Goal: Information Seeking & Learning: Learn about a topic

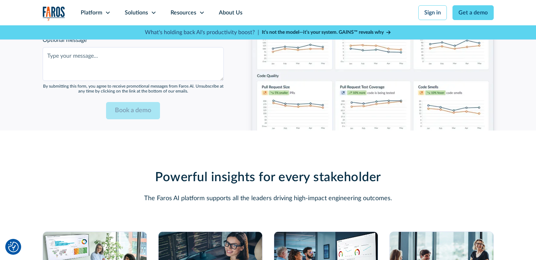
scroll to position [1937, 0]
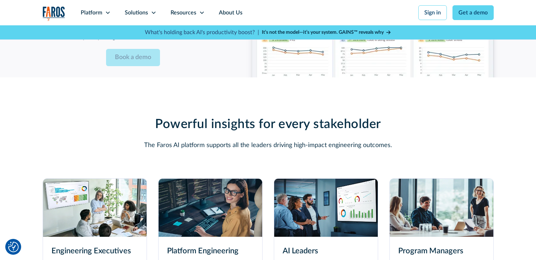
click at [294, 221] on img at bounding box center [326, 208] width 104 height 58
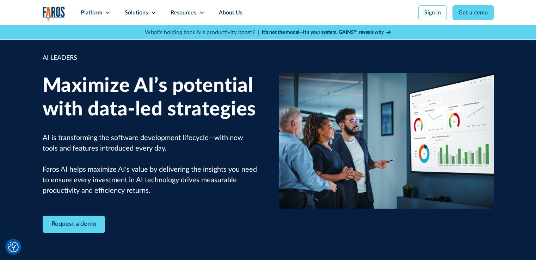
click at [200, 226] on div "Request a demo" at bounding box center [150, 224] width 215 height 17
click at [337, 32] on strong "It’s not the model—it’s your system. GAINS™ reveals why" at bounding box center [323, 32] width 122 height 5
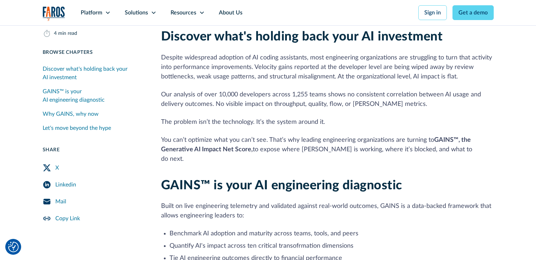
scroll to position [211, 0]
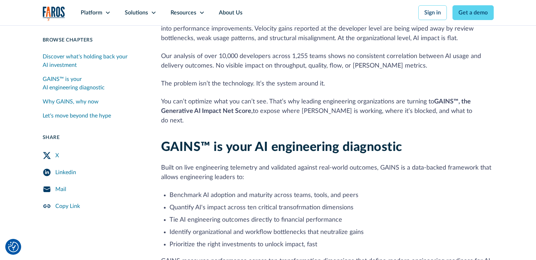
click at [47, 191] on icon "Mail Share" at bounding box center [46, 190] width 7 height 6
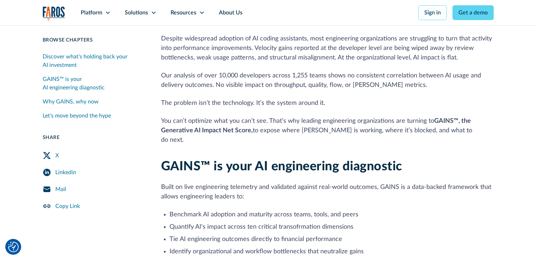
scroll to position [247, 0]
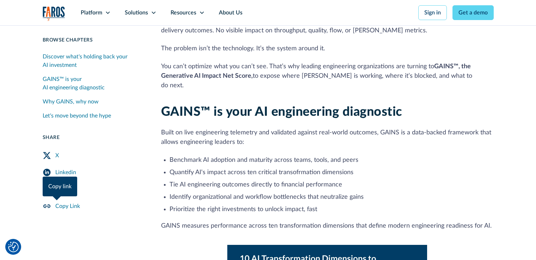
click at [92, 204] on link "Copy Link" at bounding box center [93, 206] width 101 height 17
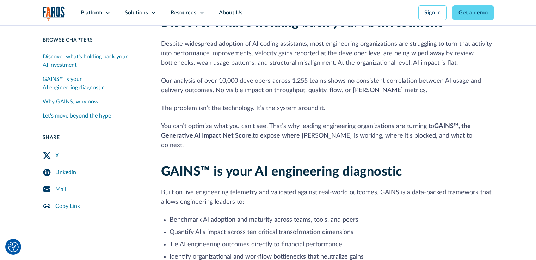
scroll to position [211, 0]
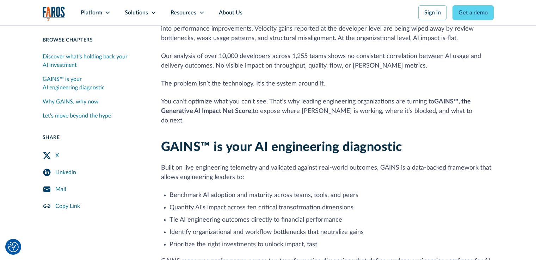
click at [62, 187] on div "Mail" at bounding box center [60, 189] width 11 height 8
click at [111, 193] on link "Mail" at bounding box center [93, 189] width 101 height 17
